Goal: Task Accomplishment & Management: Manage account settings

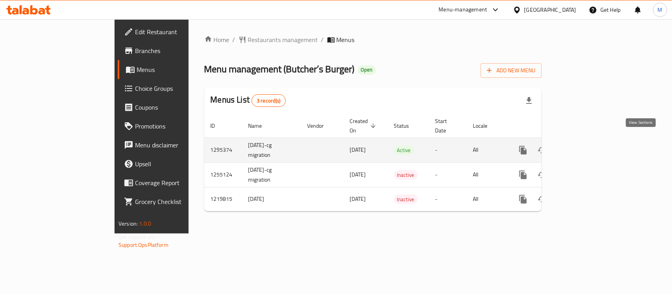
click at [585, 146] on icon "enhanced table" at bounding box center [579, 150] width 9 height 9
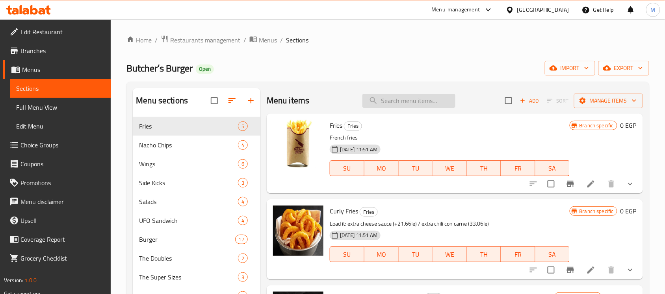
click at [390, 105] on input "search" at bounding box center [408, 101] width 93 height 14
paste input "BB Original"
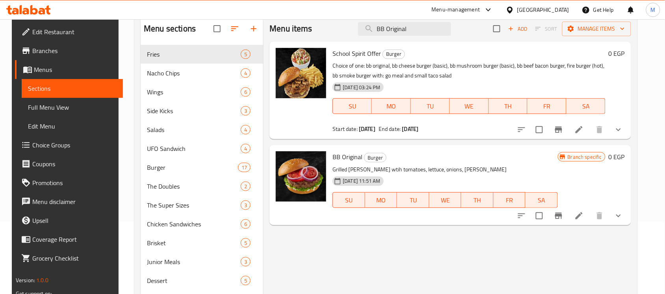
scroll to position [98, 0]
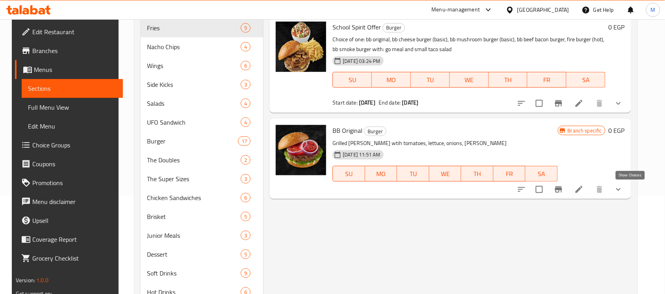
type input "BB Original"
click at [623, 192] on icon "show more" at bounding box center [617, 189] width 9 height 9
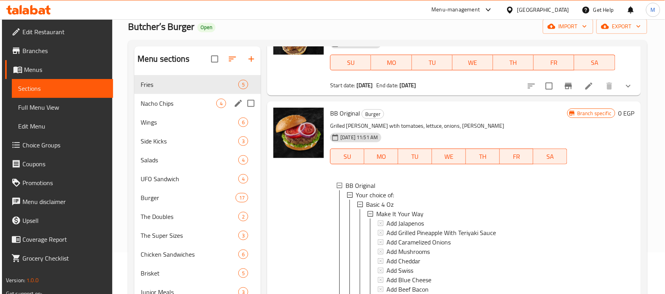
scroll to position [0, 0]
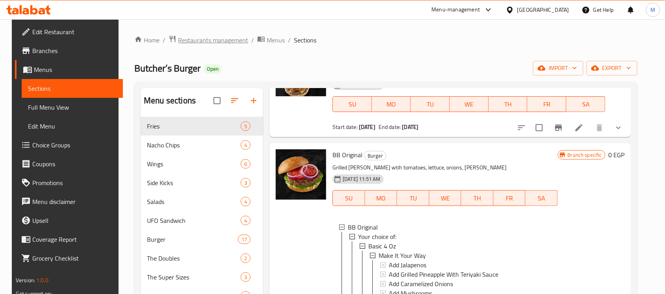
click at [221, 39] on span "Restaurants management" at bounding box center [213, 39] width 70 height 9
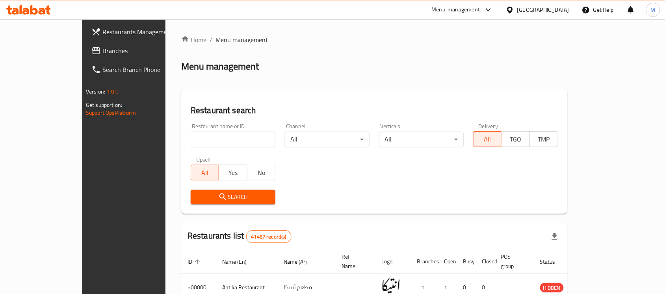
click at [191, 146] on input "search" at bounding box center [233, 140] width 85 height 16
paste input "503763"
type input "503763"
click button "Search" at bounding box center [233, 197] width 85 height 15
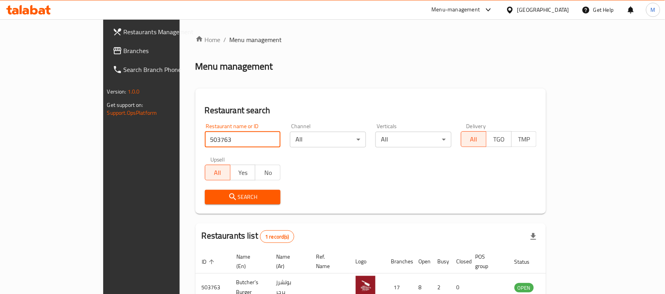
click at [247, 139] on input "503763" at bounding box center [243, 140] width 76 height 16
paste input "608882"
type input "608882"
click button "Search" at bounding box center [243, 197] width 76 height 15
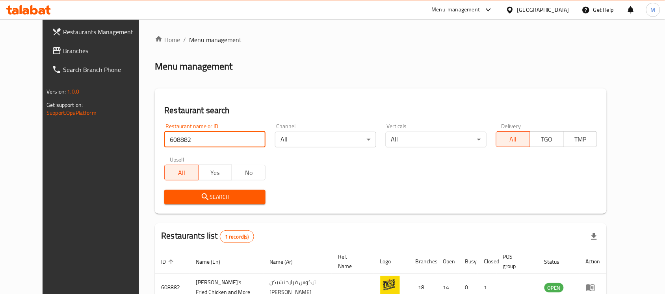
click at [164, 140] on input "608882" at bounding box center [214, 140] width 101 height 16
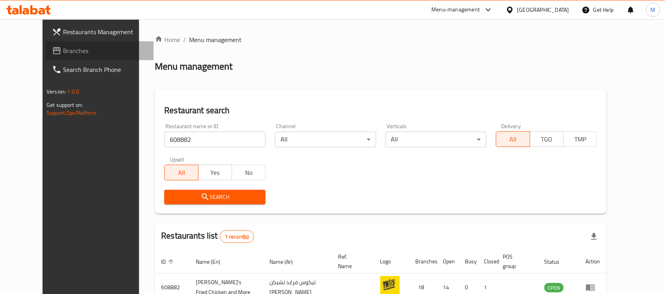
click at [64, 50] on span "Branches" at bounding box center [105, 50] width 84 height 9
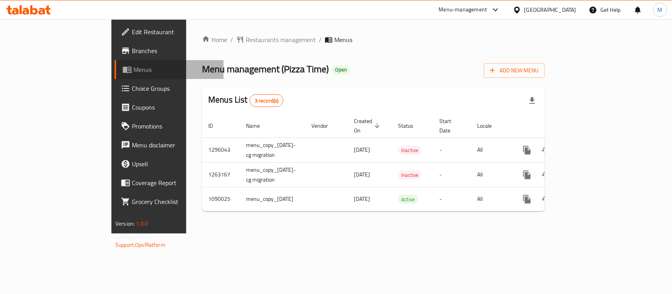
click at [133, 68] on span "Menus" at bounding box center [175, 69] width 84 height 9
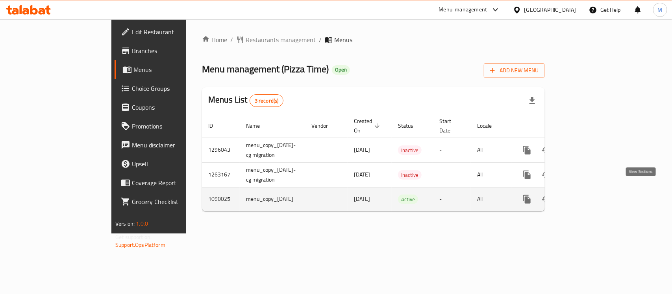
click at [593, 193] on link "enhanced table" at bounding box center [583, 199] width 19 height 19
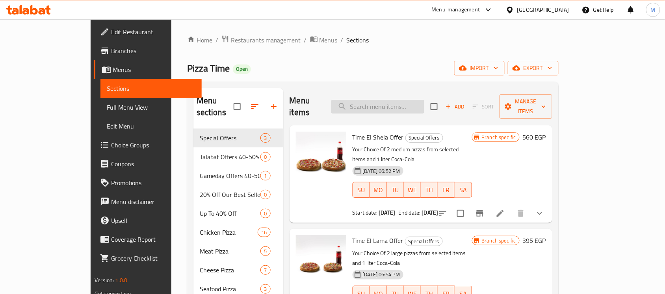
click at [388, 104] on input "search" at bounding box center [377, 107] width 93 height 14
paste input "4 Share Offers 2"
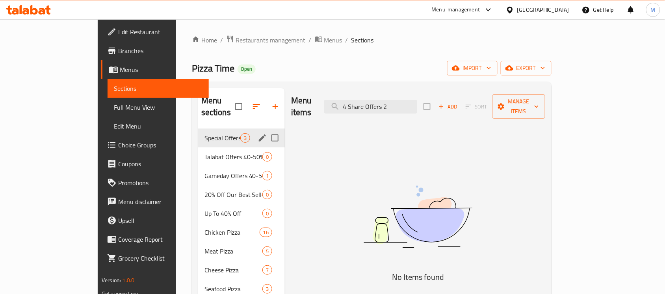
type input "4 Share Offers 2"
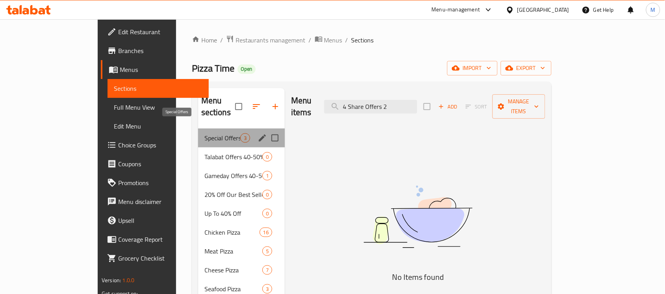
click at [204, 133] on span "Special Offers" at bounding box center [222, 137] width 36 height 9
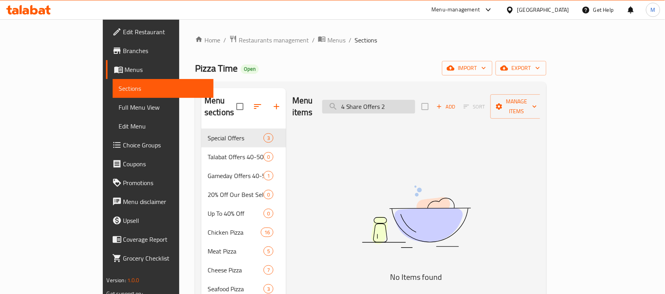
click at [415, 101] on input "4 Share Offers 2" at bounding box center [368, 107] width 93 height 14
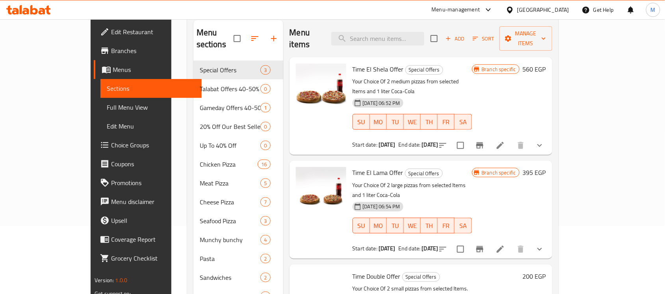
scroll to position [49, 0]
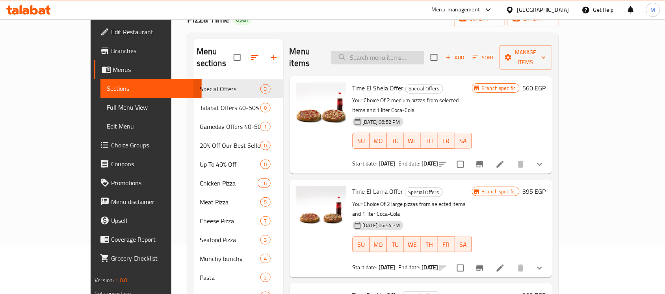
click at [417, 51] on input "search" at bounding box center [377, 58] width 93 height 14
paste input "4 Share Offers 2"
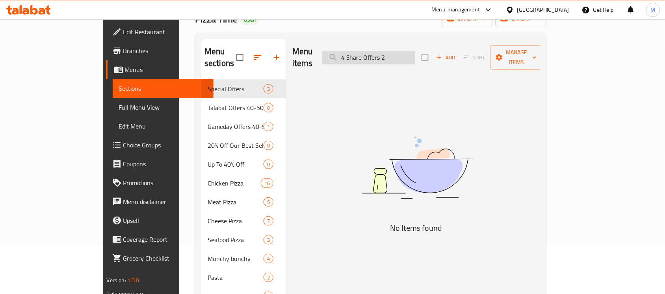
drag, startPoint x: 404, startPoint y: 53, endPoint x: 373, endPoint y: 54, distance: 31.1
click at [373, 54] on input "4 Share Offers 2" at bounding box center [368, 58] width 93 height 14
type input "Offers 2"
click at [415, 57] on input "Offers 2" at bounding box center [368, 58] width 93 height 14
click at [396, 51] on input "Offers 2" at bounding box center [368, 58] width 93 height 14
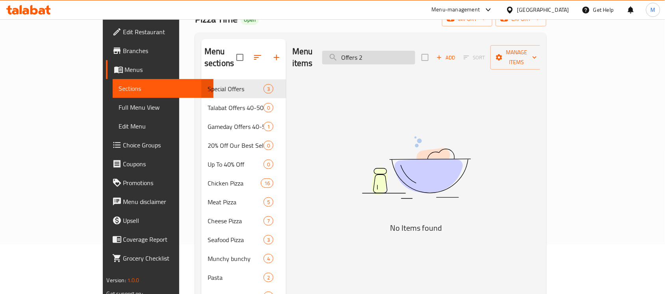
click at [396, 51] on input "Offers 2" at bounding box center [368, 58] width 93 height 14
click at [402, 51] on input "Offers 2" at bounding box center [368, 58] width 93 height 14
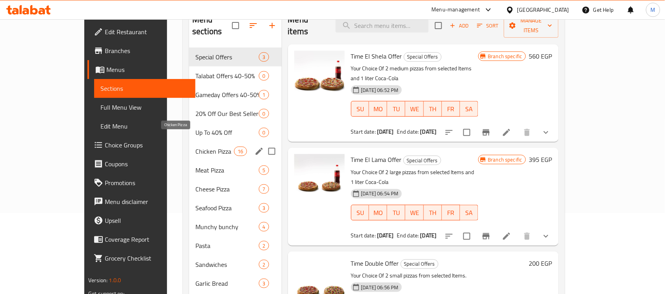
scroll to position [98, 0]
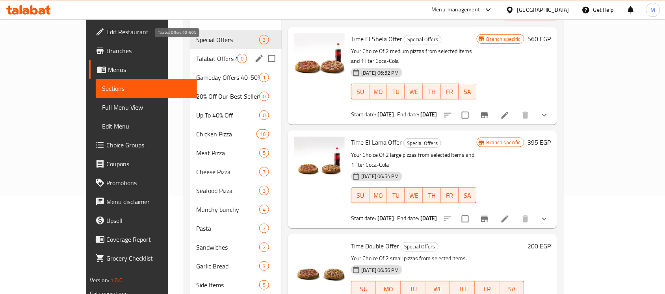
click at [196, 54] on span "Talabat Offers 40-50%" at bounding box center [216, 58] width 41 height 9
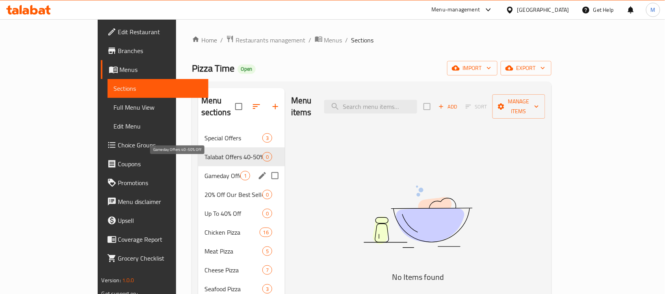
click at [204, 171] on span "Gameday Offers 40-50% Off" at bounding box center [222, 175] width 36 height 9
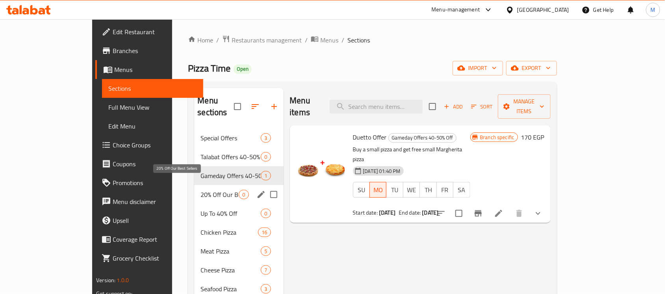
click at [200, 190] on span "20% Off Our Best Sellers" at bounding box center [219, 194] width 38 height 9
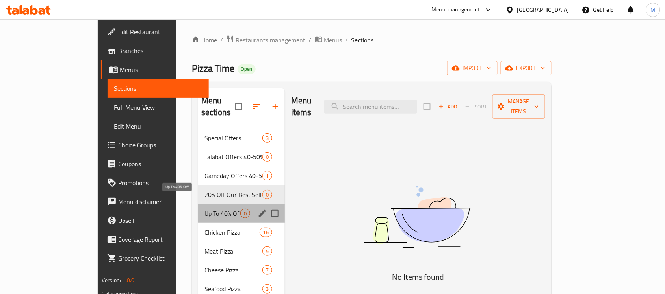
click at [204, 209] on span "Up To 40% Off" at bounding box center [222, 213] width 36 height 9
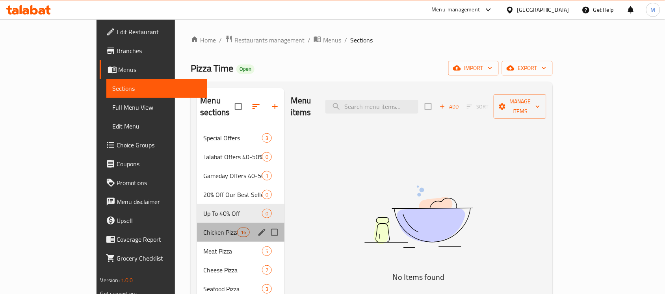
click at [197, 223] on div "Chicken Pizza 16" at bounding box center [240, 232] width 87 height 19
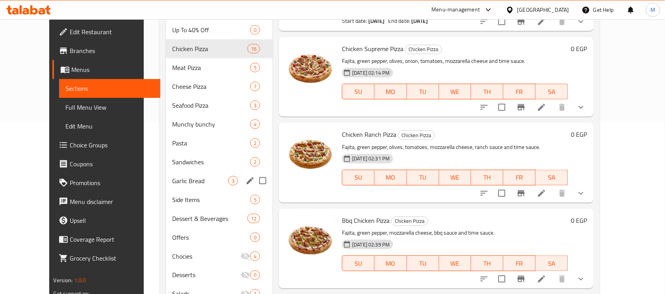
scroll to position [164, 0]
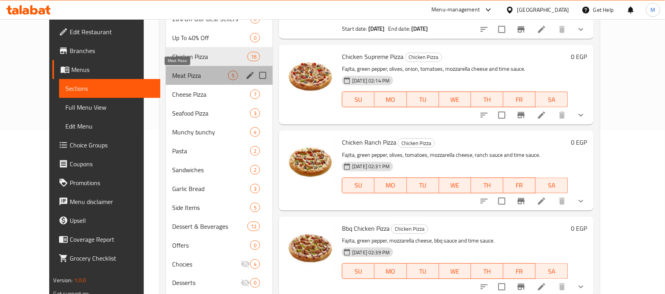
click at [172, 76] on span "Meat Pizza" at bounding box center [200, 75] width 56 height 9
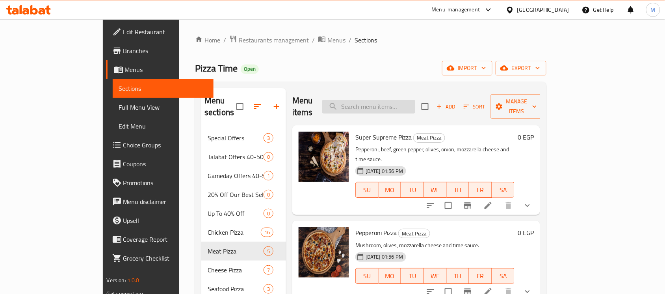
click at [409, 101] on input "search" at bounding box center [368, 107] width 93 height 14
paste input "Time trouble."
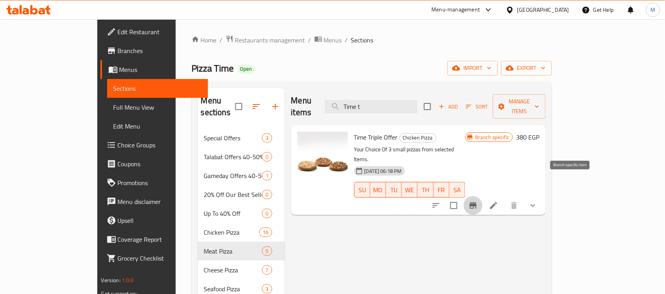
click at [476, 203] on icon "Branch-specific-item" at bounding box center [472, 206] width 7 height 6
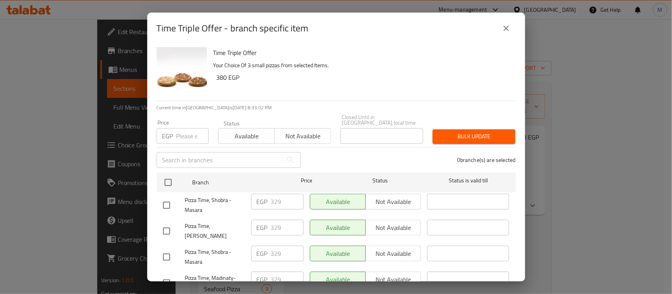
click at [502, 25] on icon "close" at bounding box center [506, 28] width 9 height 9
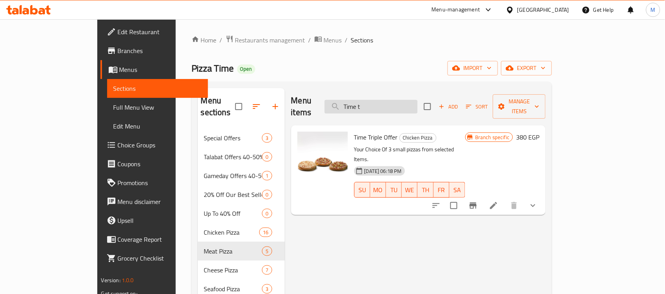
click at [417, 102] on input "Time t" at bounding box center [370, 107] width 93 height 14
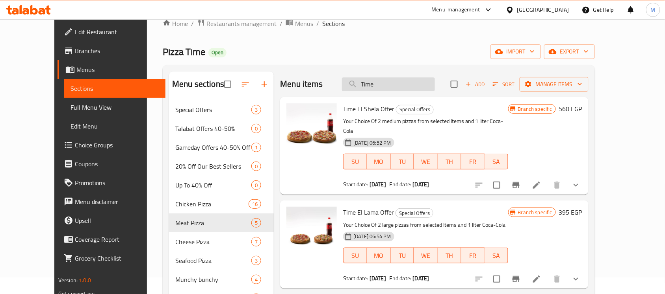
click at [379, 84] on input "Time" at bounding box center [388, 85] width 93 height 14
paste input "trouble."
click at [386, 85] on input "Time trouble." at bounding box center [388, 85] width 93 height 14
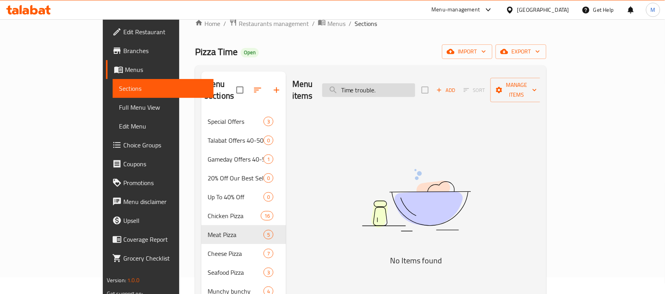
click at [386, 85] on input "Time trouble." at bounding box center [368, 90] width 93 height 14
click at [415, 83] on input "trouble." at bounding box center [368, 90] width 93 height 14
click at [415, 83] on input "trouble" at bounding box center [368, 90] width 93 height 14
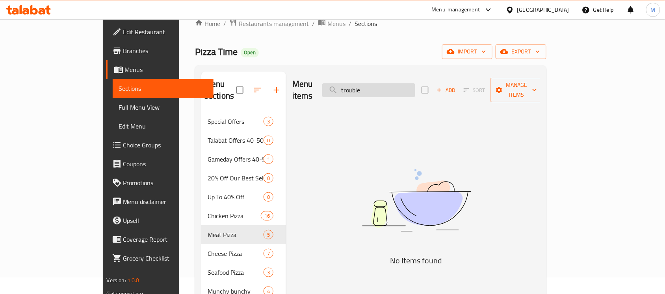
paste input "ime alshla."
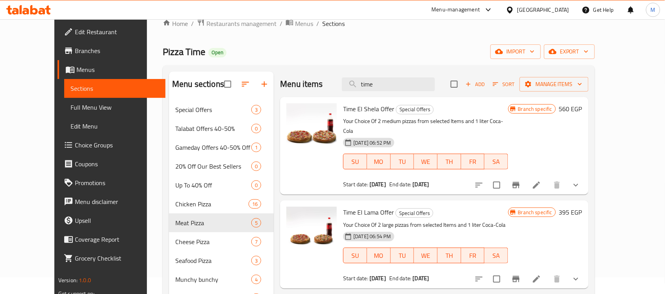
type input "time"
click at [519, 182] on icon "Branch-specific-item" at bounding box center [515, 185] width 7 height 6
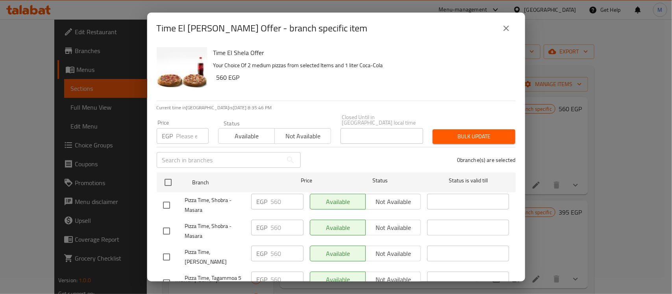
click at [499, 25] on button "close" at bounding box center [506, 28] width 19 height 19
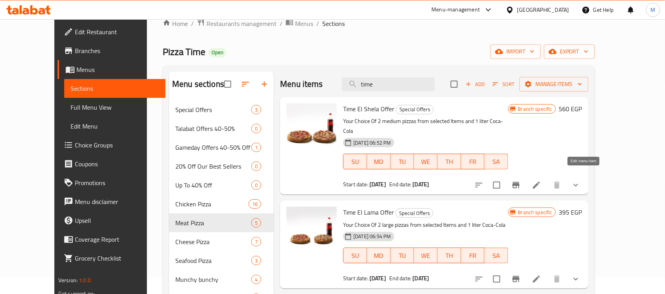
click at [540, 182] on icon at bounding box center [536, 185] width 7 height 7
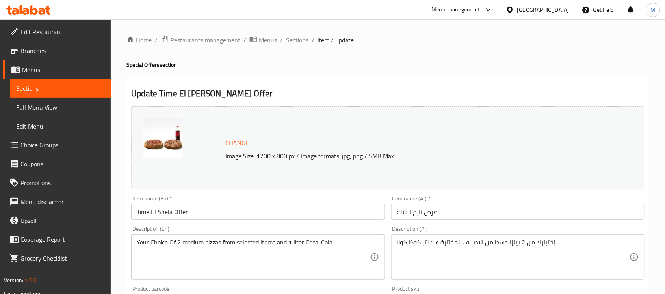
click at [299, 33] on div "Home / Restaurants management / Menus / Sections / item / update Special Offers…" at bounding box center [388, 293] width 554 height 548
click at [299, 38] on span "Sections" at bounding box center [297, 39] width 22 height 9
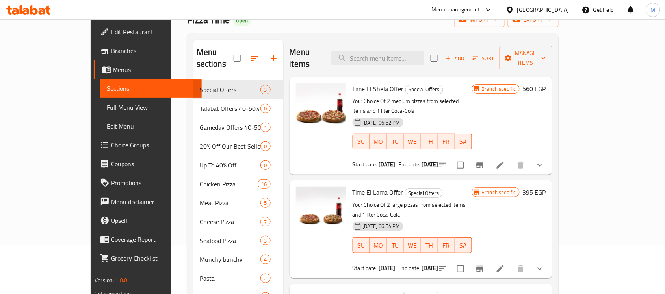
scroll to position [49, 0]
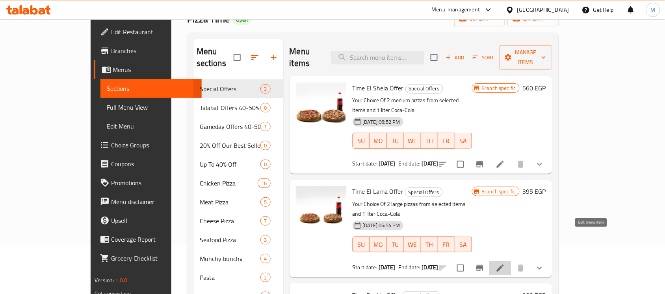
click at [505, 264] on icon at bounding box center [499, 268] width 9 height 9
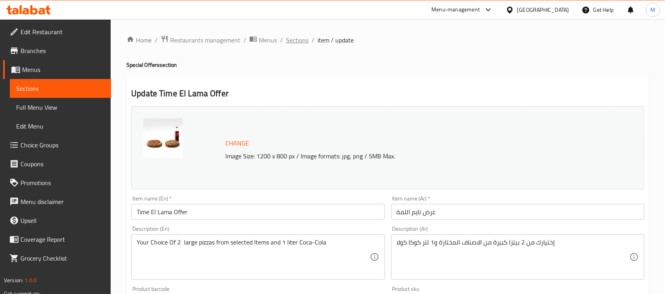
click at [298, 44] on span "Sections" at bounding box center [297, 39] width 22 height 9
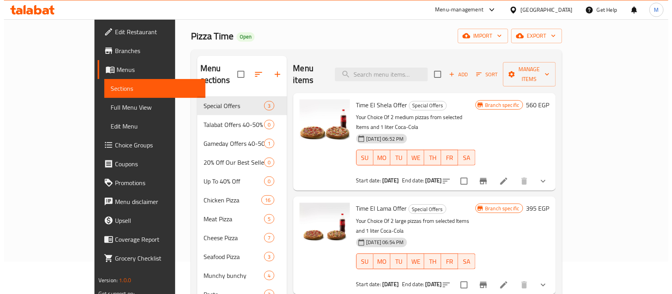
scroll to position [49, 0]
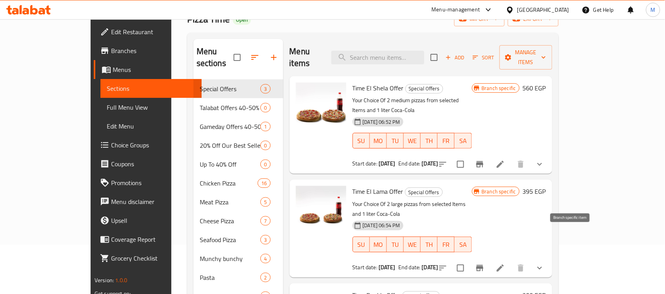
click at [484, 264] on icon "Branch-specific-item" at bounding box center [479, 268] width 9 height 9
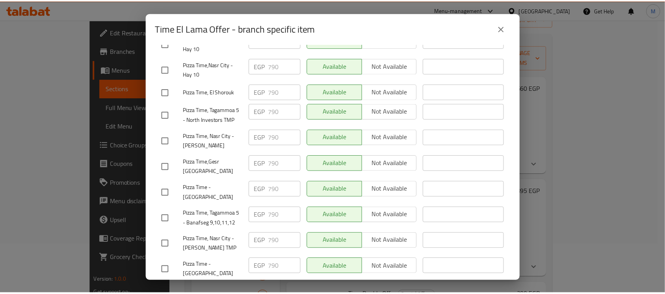
scroll to position [406, 0]
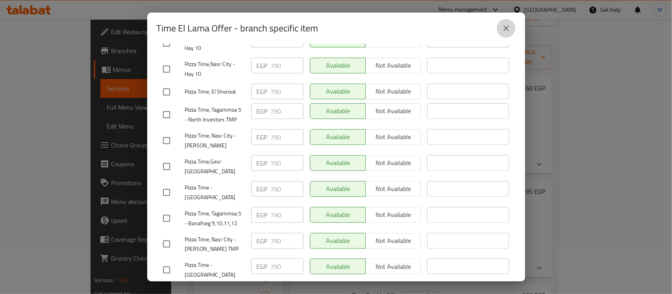
click at [505, 24] on icon "close" at bounding box center [506, 28] width 9 height 9
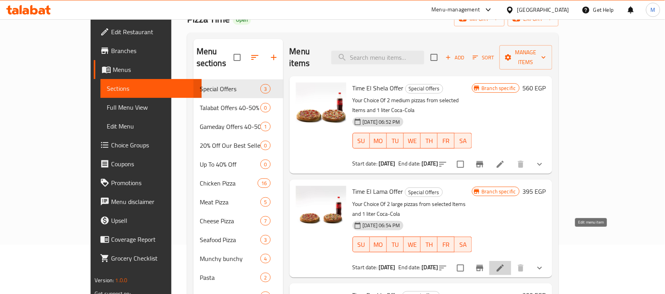
click at [505, 264] on icon at bounding box center [499, 268] width 9 height 9
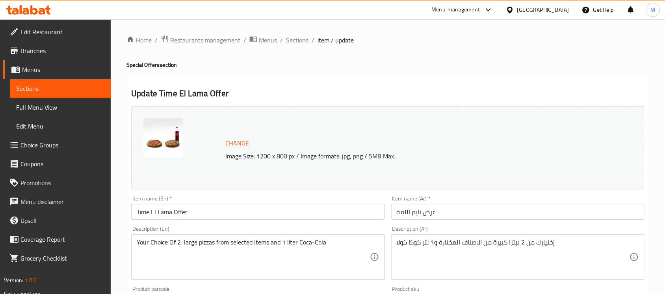
click at [298, 42] on span "Sections" at bounding box center [297, 39] width 22 height 9
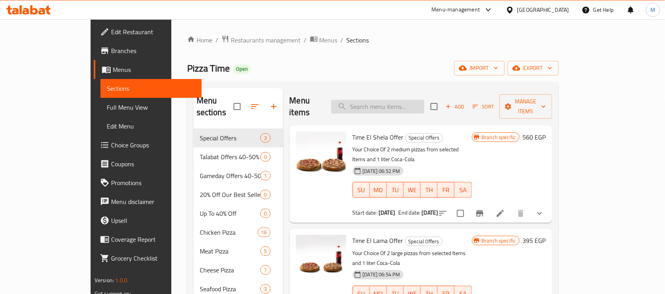
click at [424, 102] on input "search" at bounding box center [377, 107] width 93 height 14
paste input ".Fair deal"
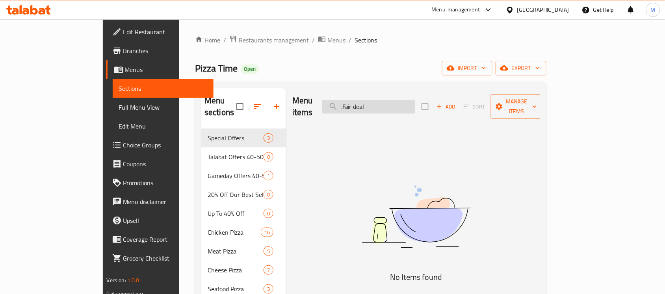
click at [383, 100] on input ".Fair deal" at bounding box center [368, 107] width 93 height 14
click at [415, 102] on input "Fair deal" at bounding box center [368, 107] width 93 height 14
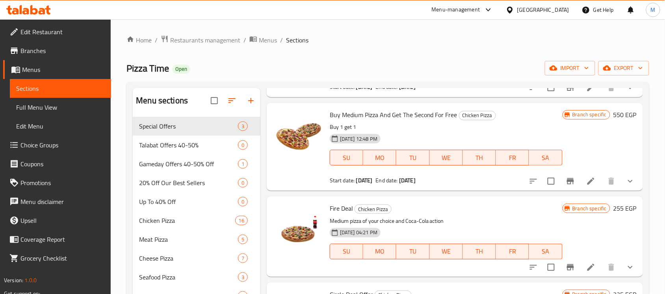
scroll to position [591, 0]
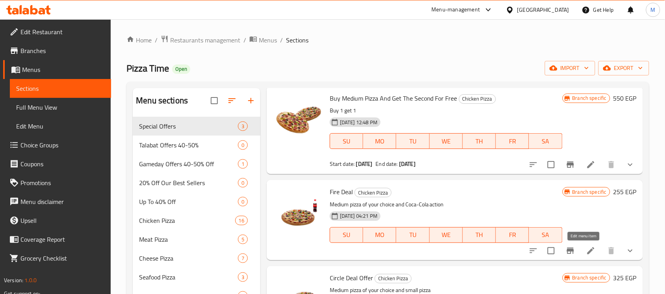
type input "F"
click at [586, 250] on icon at bounding box center [590, 250] width 9 height 9
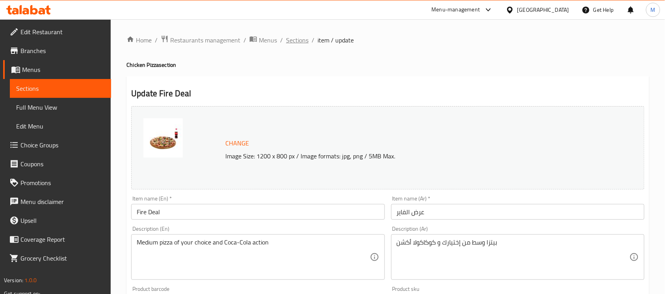
click at [292, 42] on span "Sections" at bounding box center [297, 39] width 22 height 9
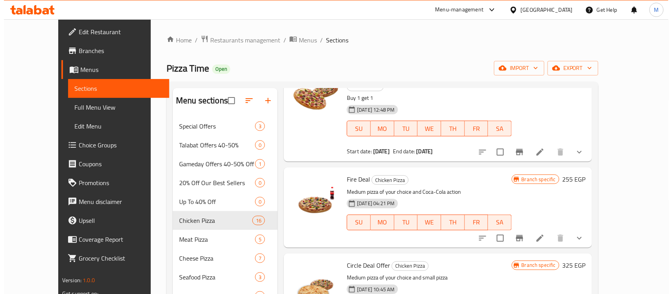
scroll to position [246, 0]
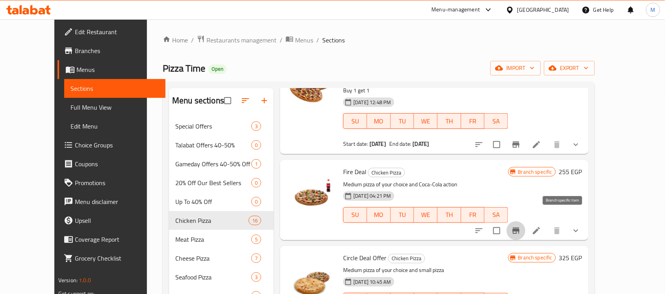
click at [519, 228] on icon "Branch-specific-item" at bounding box center [515, 231] width 7 height 6
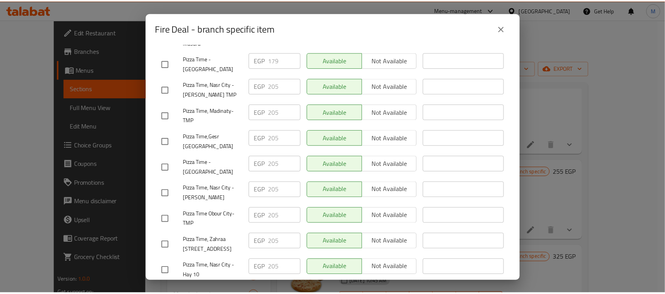
scroll to position [209, 0]
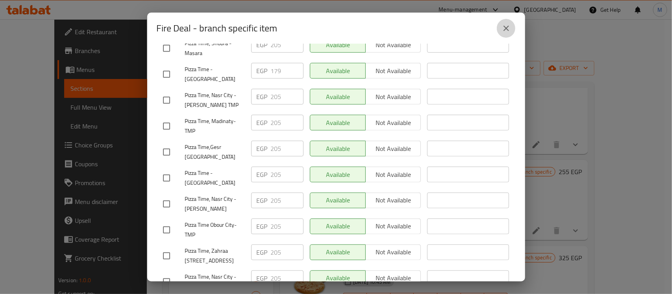
click at [508, 30] on icon "close" at bounding box center [507, 29] width 6 height 6
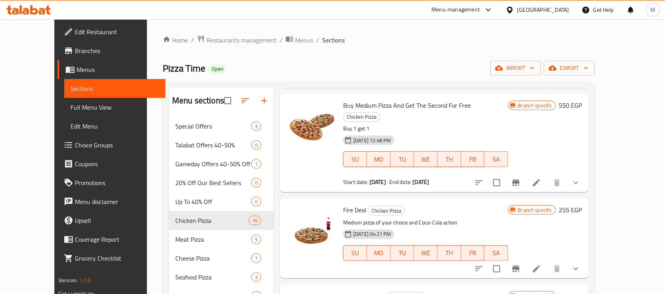
scroll to position [200, 0]
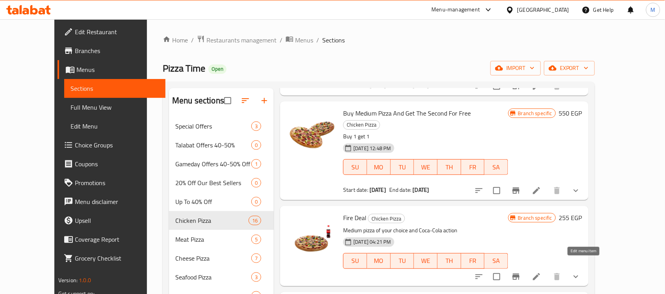
click at [541, 272] on icon at bounding box center [536, 276] width 9 height 9
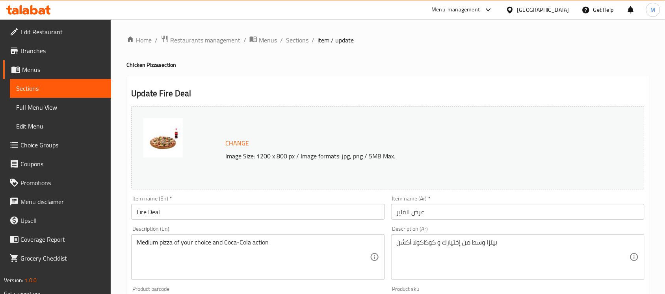
click at [292, 38] on span "Sections" at bounding box center [297, 39] width 22 height 9
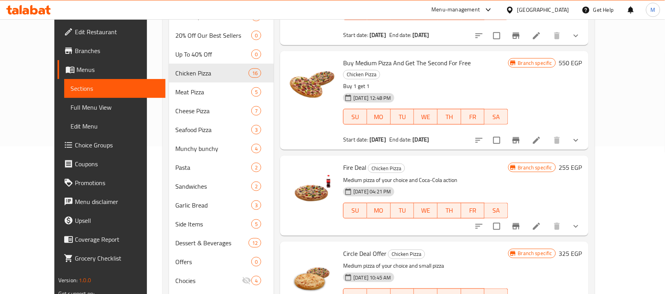
scroll to position [102, 0]
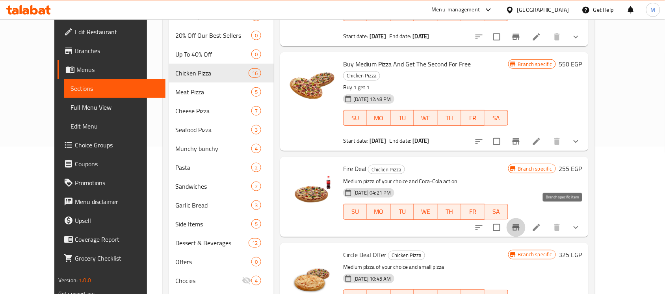
click at [520, 223] on icon "Branch-specific-item" at bounding box center [515, 227] width 9 height 9
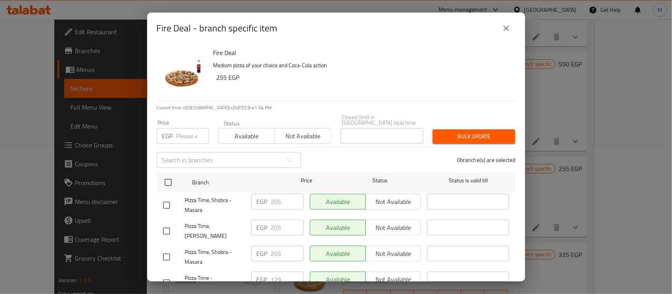
click at [169, 224] on input "checkbox" at bounding box center [166, 231] width 17 height 17
checkbox input "true"
click at [181, 129] on input "number" at bounding box center [192, 136] width 32 height 16
paste input "320"
type input "320"
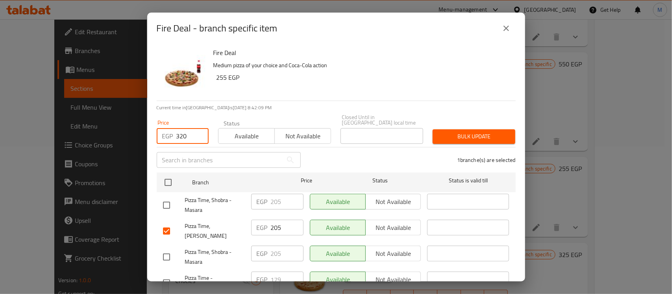
click at [444, 132] on span "Bulk update" at bounding box center [474, 137] width 70 height 10
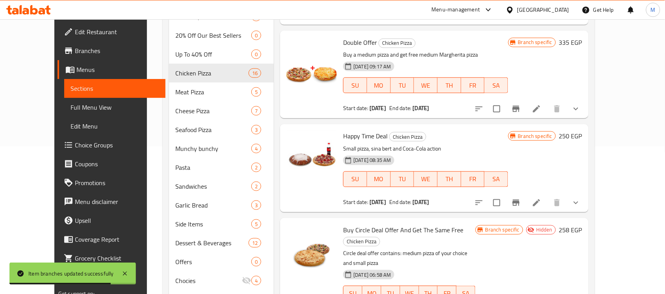
scroll to position [495, 0]
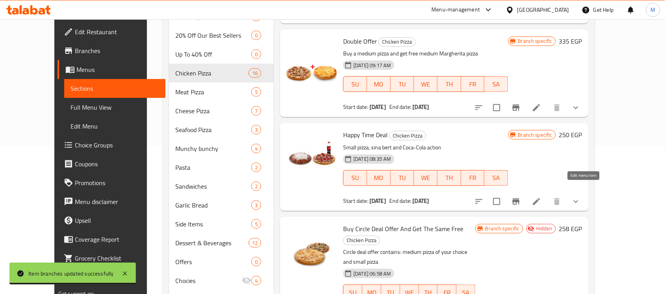
click at [541, 197] on icon at bounding box center [536, 201] width 9 height 9
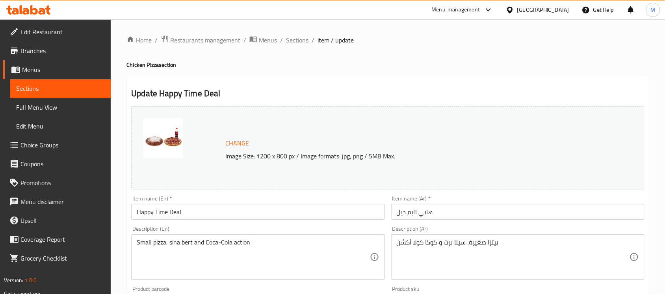
click at [297, 41] on span "Sections" at bounding box center [297, 39] width 22 height 9
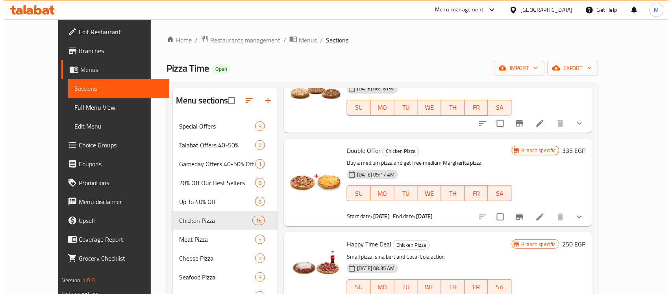
scroll to position [591, 0]
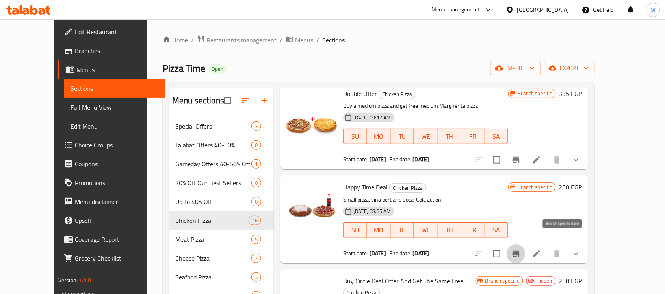
click at [519, 251] on icon "Branch-specific-item" at bounding box center [515, 254] width 7 height 6
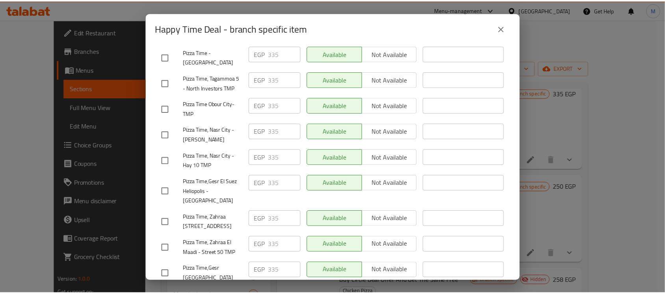
scroll to position [406, 0]
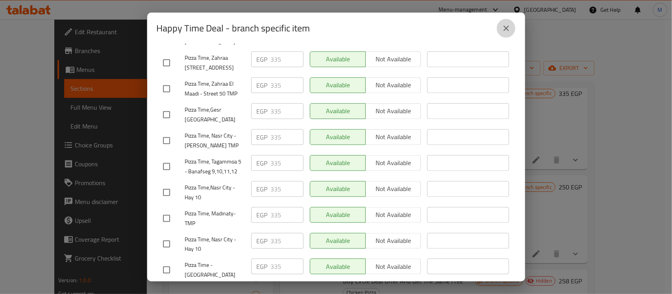
click at [504, 32] on icon "close" at bounding box center [506, 28] width 9 height 9
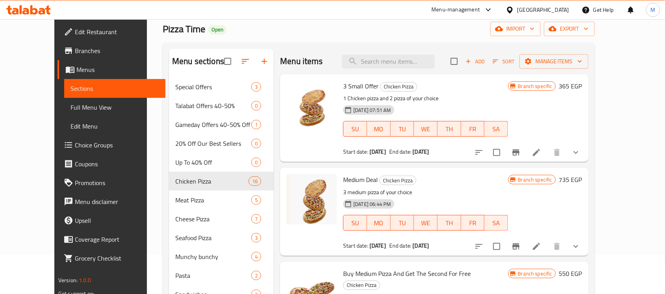
scroll to position [17, 0]
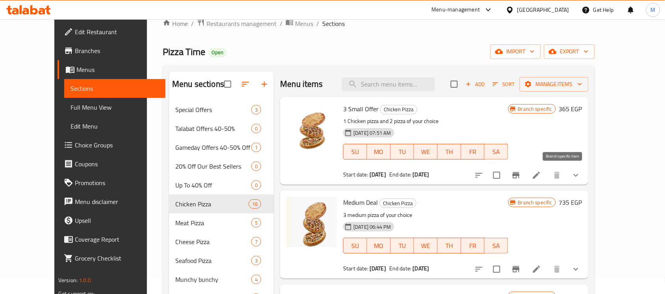
click at [520, 177] on icon "Branch-specific-item" at bounding box center [515, 175] width 9 height 9
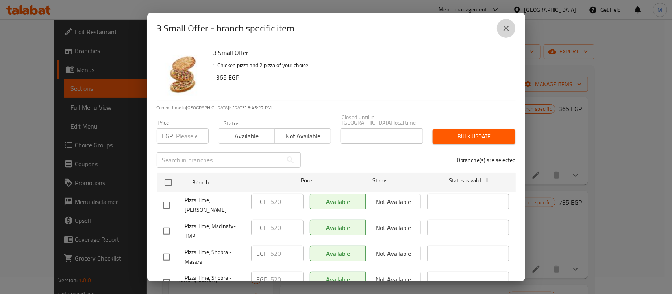
click at [508, 33] on icon "close" at bounding box center [506, 28] width 9 height 9
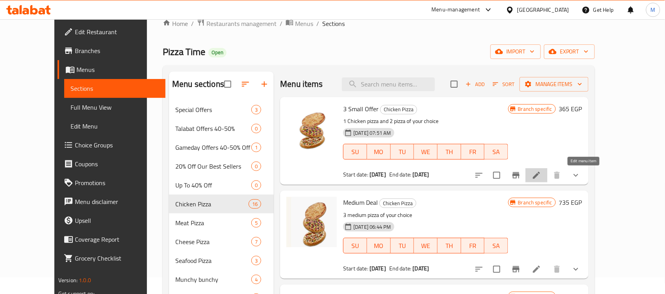
click at [541, 173] on icon at bounding box center [536, 175] width 9 height 9
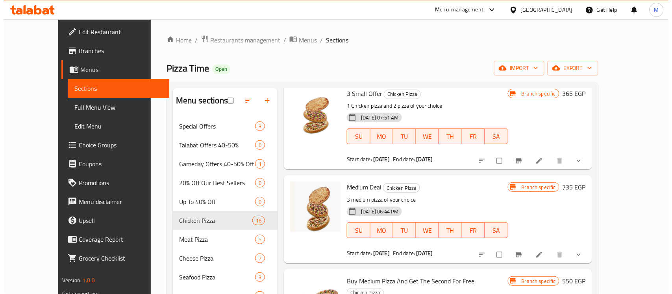
scroll to position [49, 0]
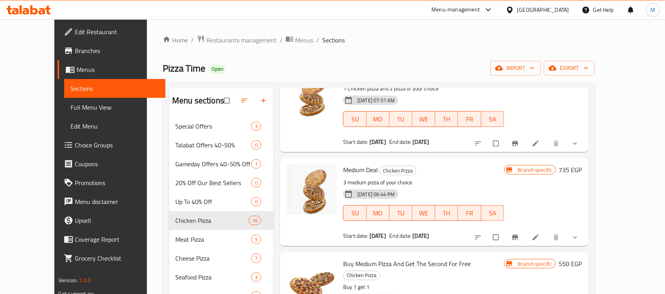
click at [539, 236] on icon at bounding box center [536, 238] width 8 height 8
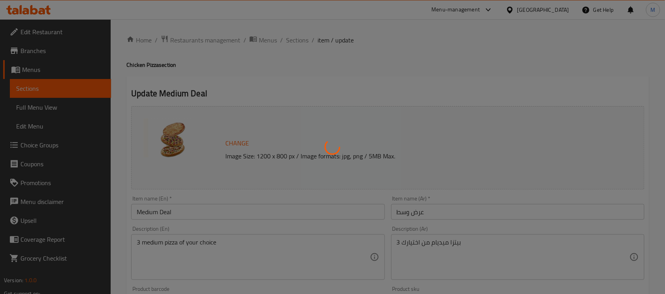
type input "إختيارك من البيتزا الوسط الأولي"
type input "1"
type input "إختيارك من البيتزا الوسط الثانيه"
type input "1"
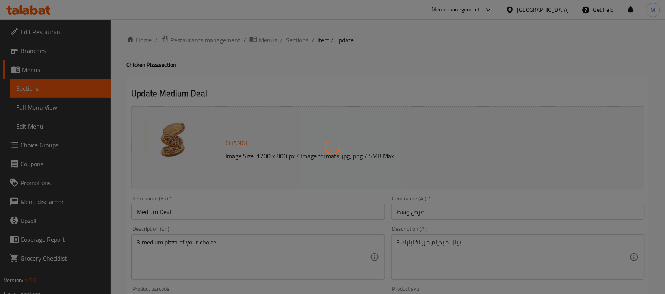
type input "1"
type input "اختيارك من البيتزا المتوسطة الثالث:"
type input "1"
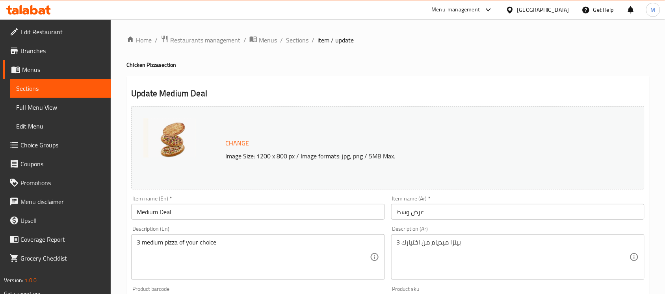
click at [292, 42] on span "Sections" at bounding box center [297, 39] width 22 height 9
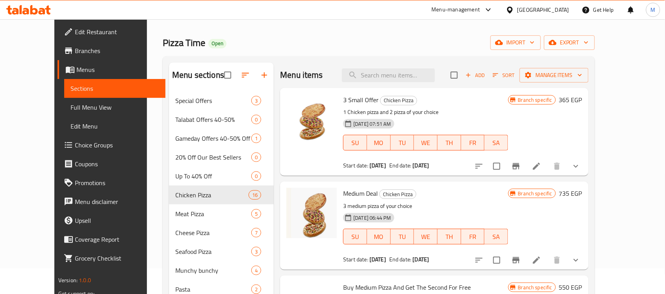
scroll to position [17, 0]
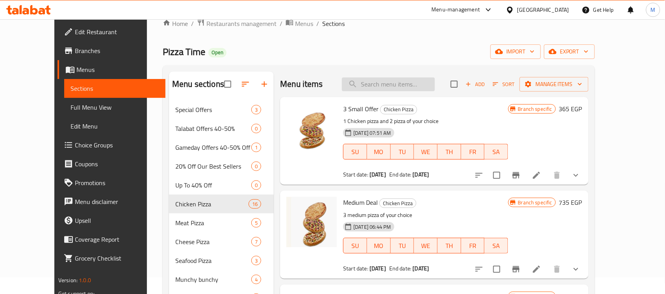
click at [405, 87] on input "search" at bounding box center [388, 85] width 93 height 14
paste input "offer pizza 2"
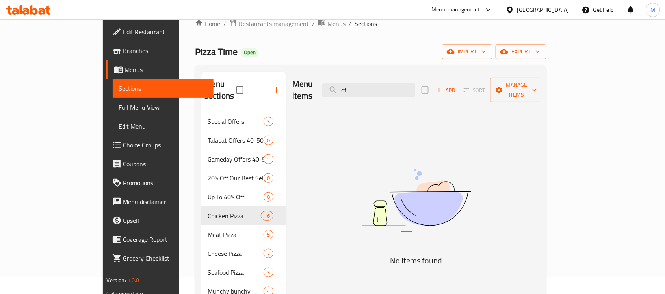
type input "o"
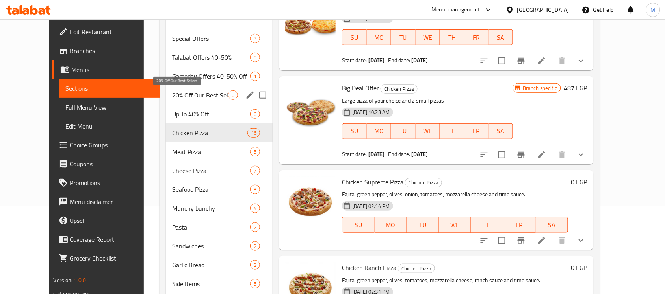
scroll to position [66, 0]
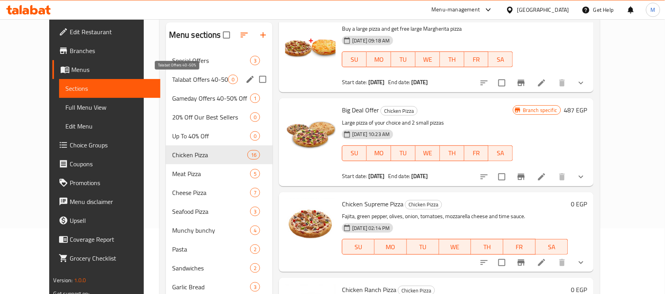
click at [175, 78] on span "Talabat Offers 40-50%" at bounding box center [200, 79] width 56 height 9
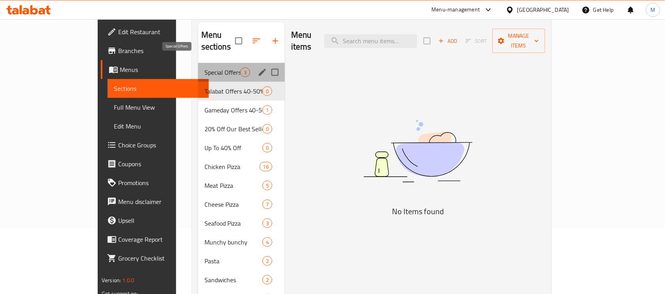
click at [204, 68] on span "Special Offers" at bounding box center [222, 72] width 36 height 9
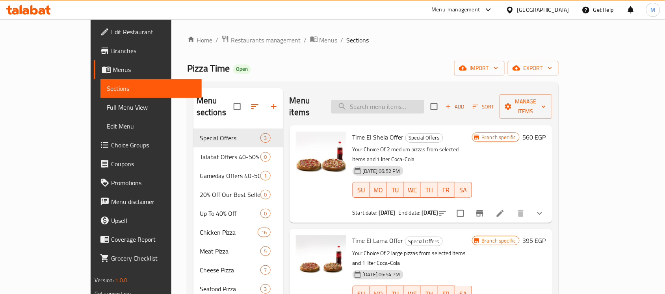
click at [380, 100] on input "search" at bounding box center [377, 107] width 93 height 14
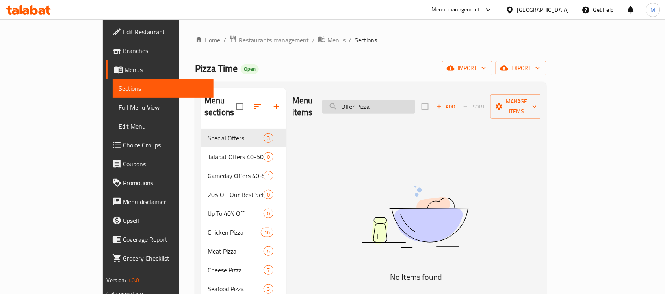
click at [386, 100] on input "Offer Pizza" at bounding box center [368, 107] width 93 height 14
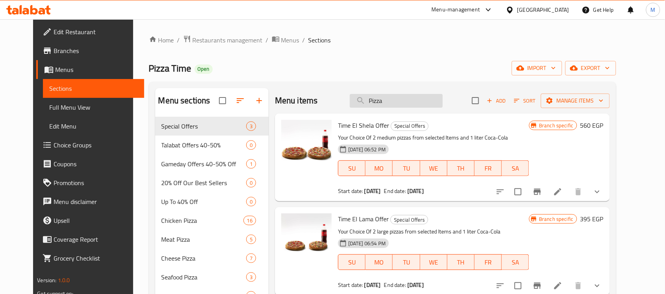
click at [418, 101] on input "Pizza" at bounding box center [396, 101] width 93 height 14
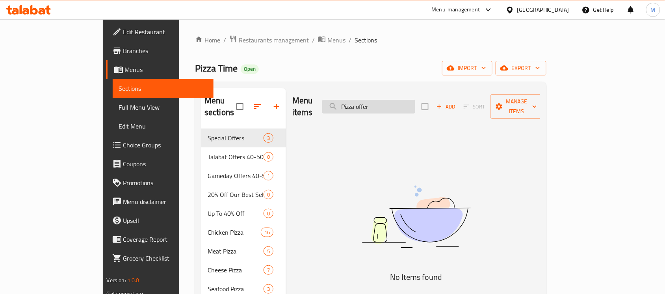
click at [415, 105] on input "Pizza offer" at bounding box center [368, 107] width 93 height 14
paste input "Big Deal."
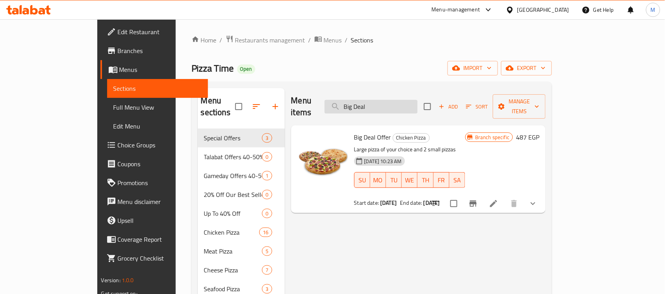
click at [417, 100] on input "Big Deal" at bounding box center [370, 107] width 93 height 14
paste input "time alshla."
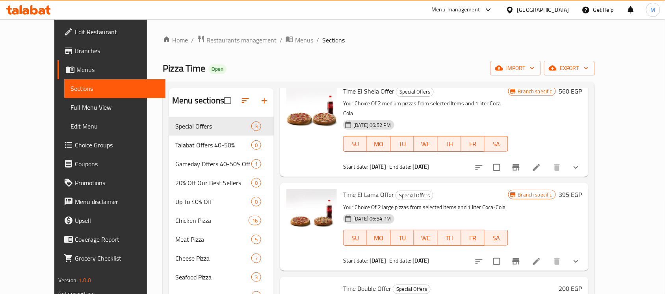
scroll to position [49, 0]
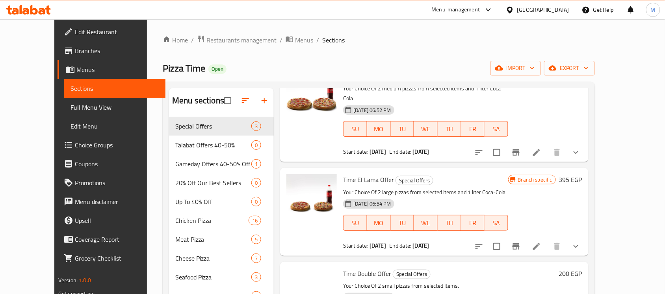
type input "time"
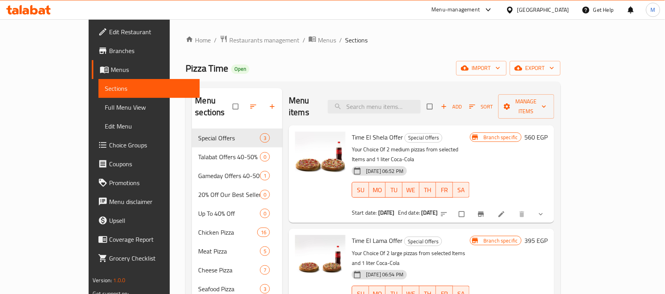
click at [480, 8] on div "Menu-management" at bounding box center [455, 9] width 48 height 9
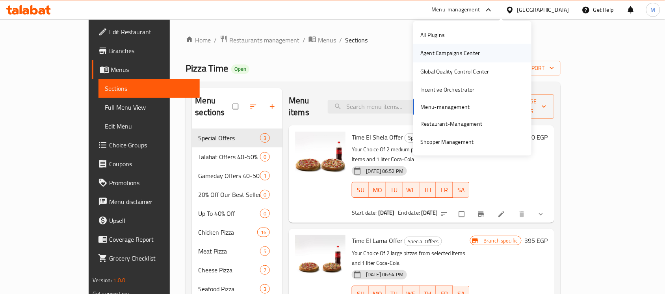
click at [483, 48] on div "Agent Campaigns Center" at bounding box center [450, 53] width 72 height 18
